Goal: Navigation & Orientation: Go to known website

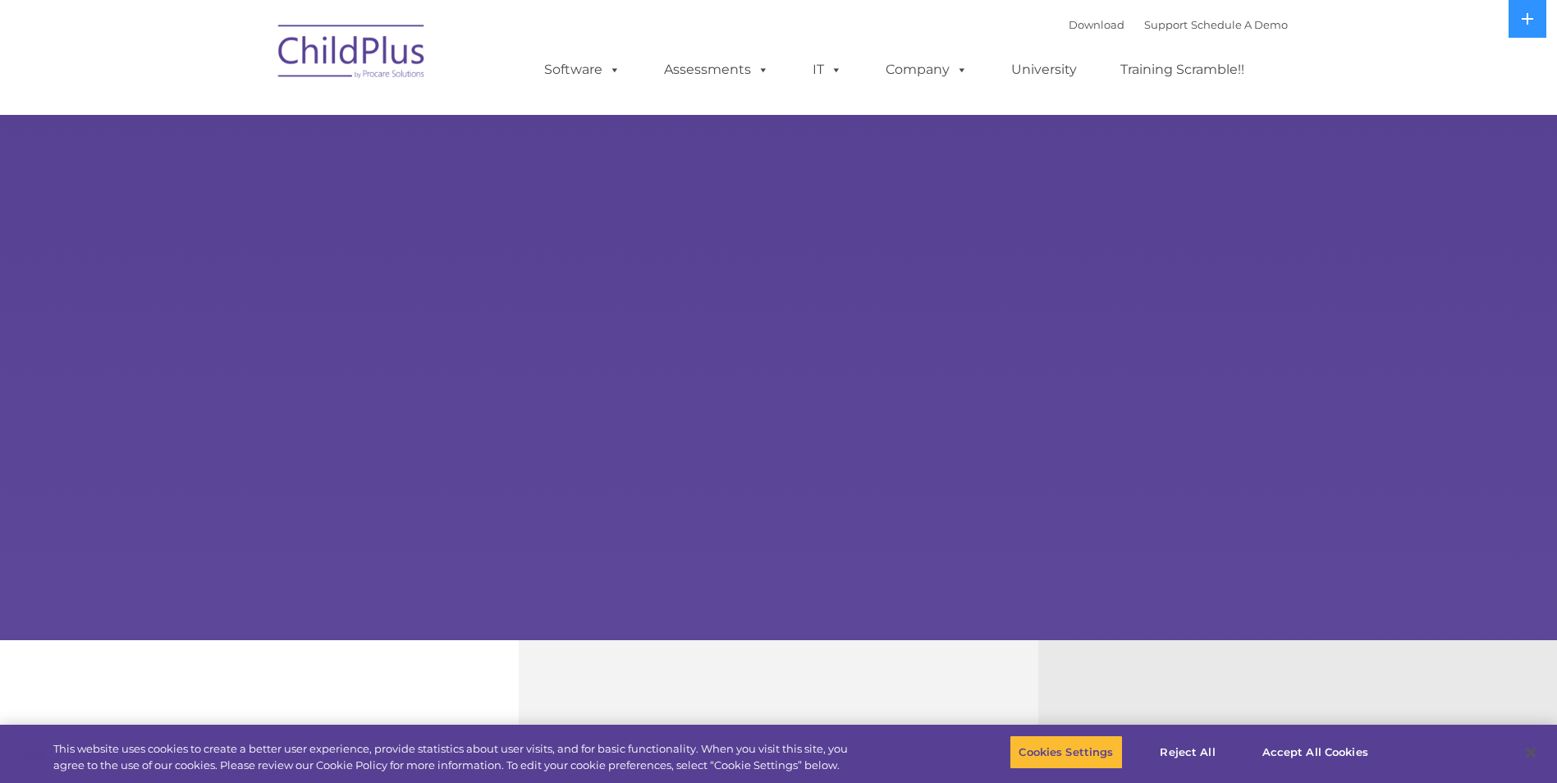
select select "MEDIUM"
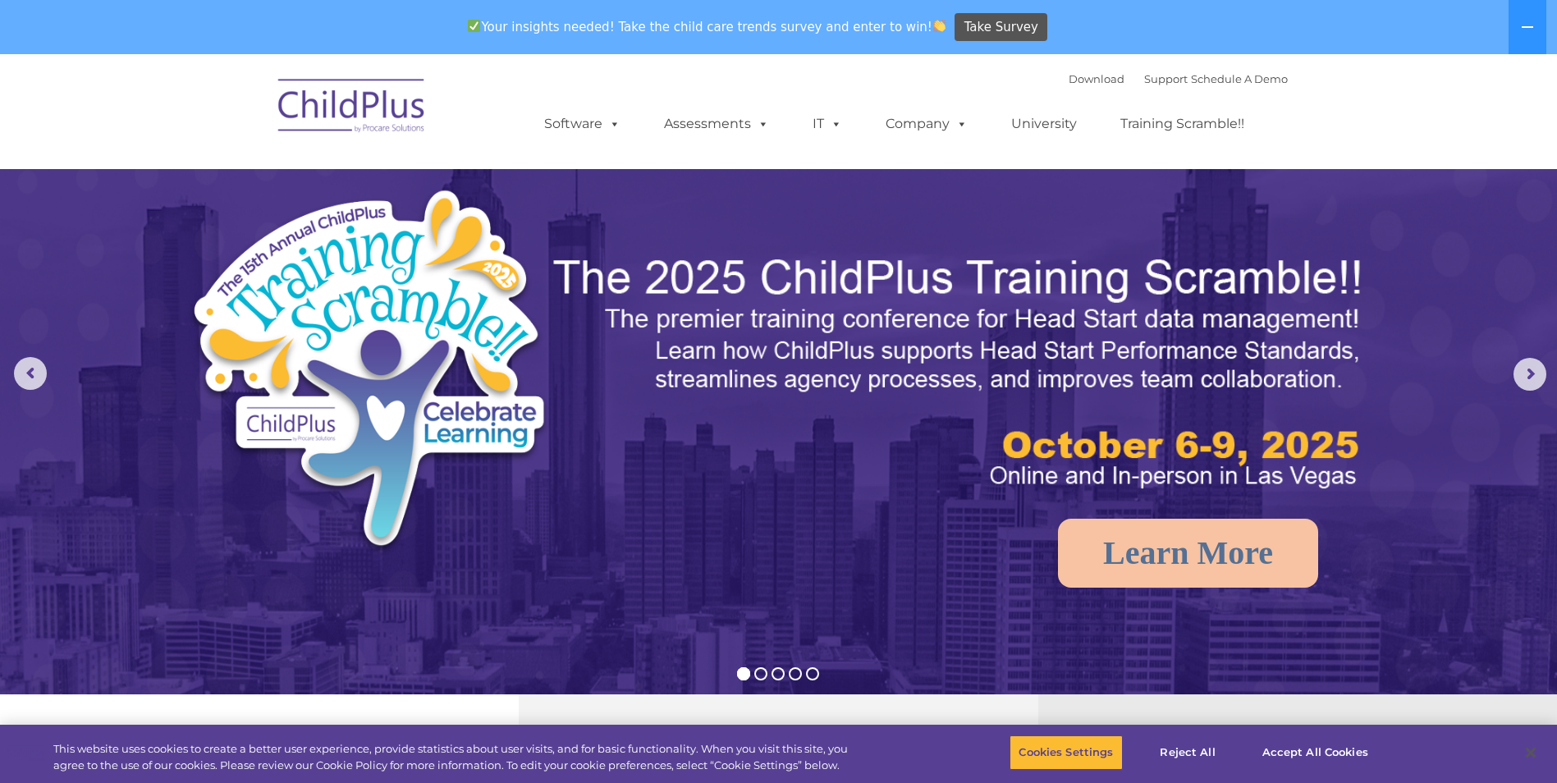
click at [353, 112] on img at bounding box center [352, 108] width 164 height 82
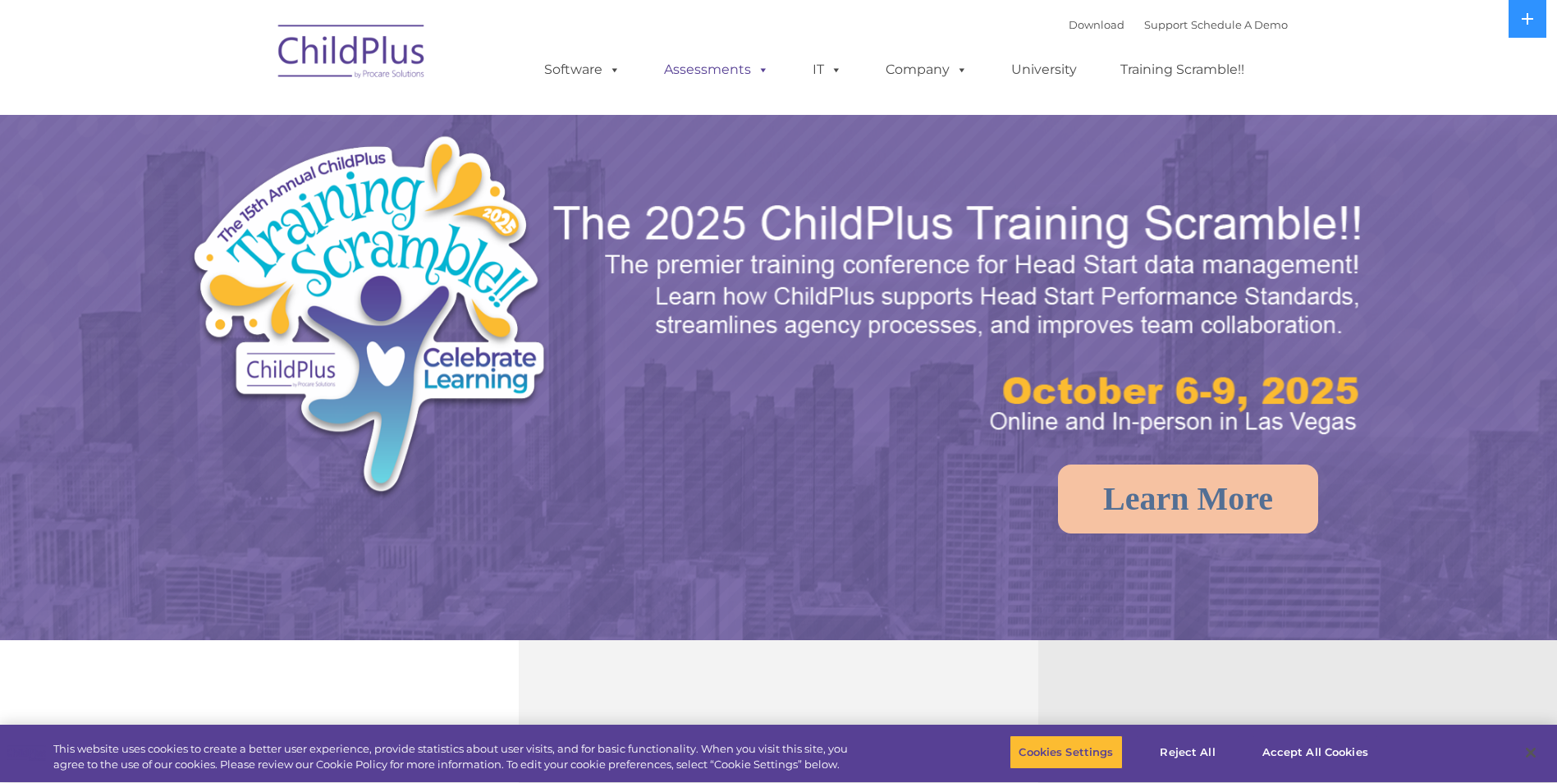
select select "MEDIUM"
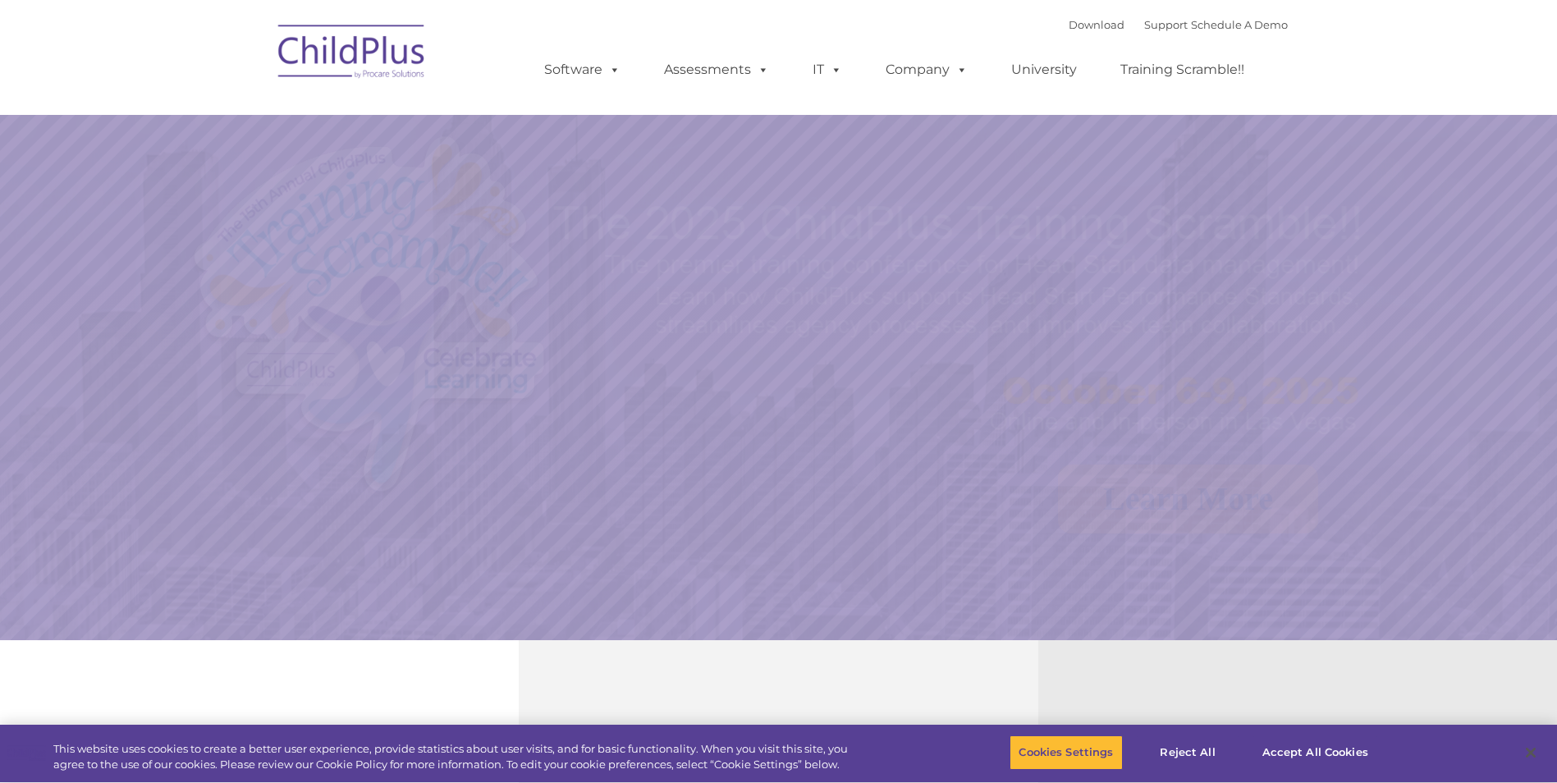
select select "MEDIUM"
